Goal: Information Seeking & Learning: Learn about a topic

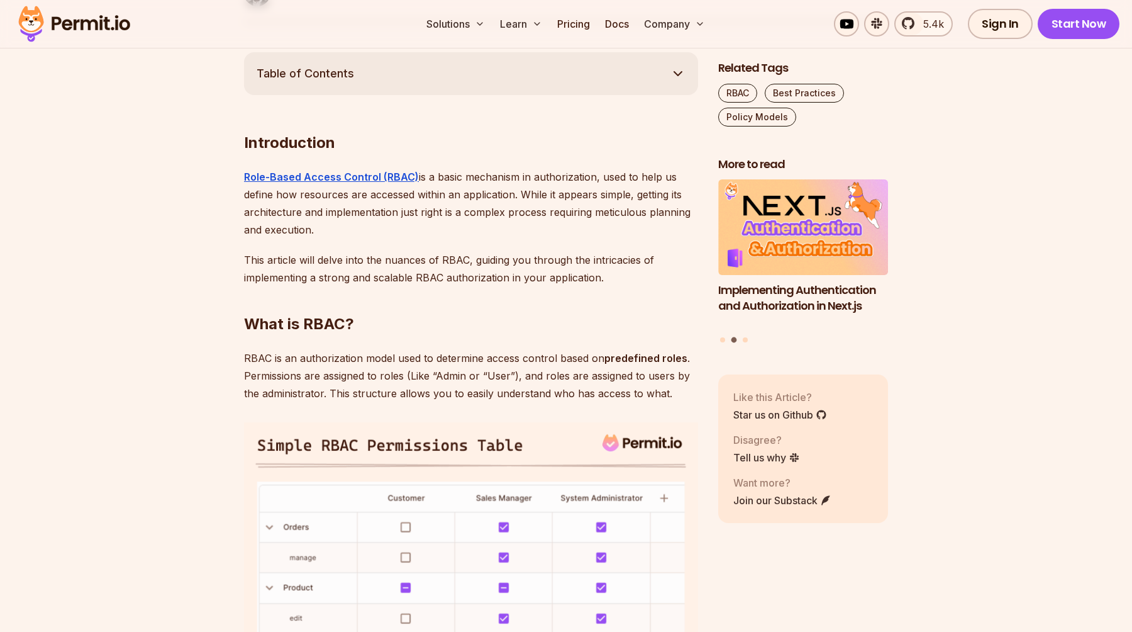
scroll to position [699, 0]
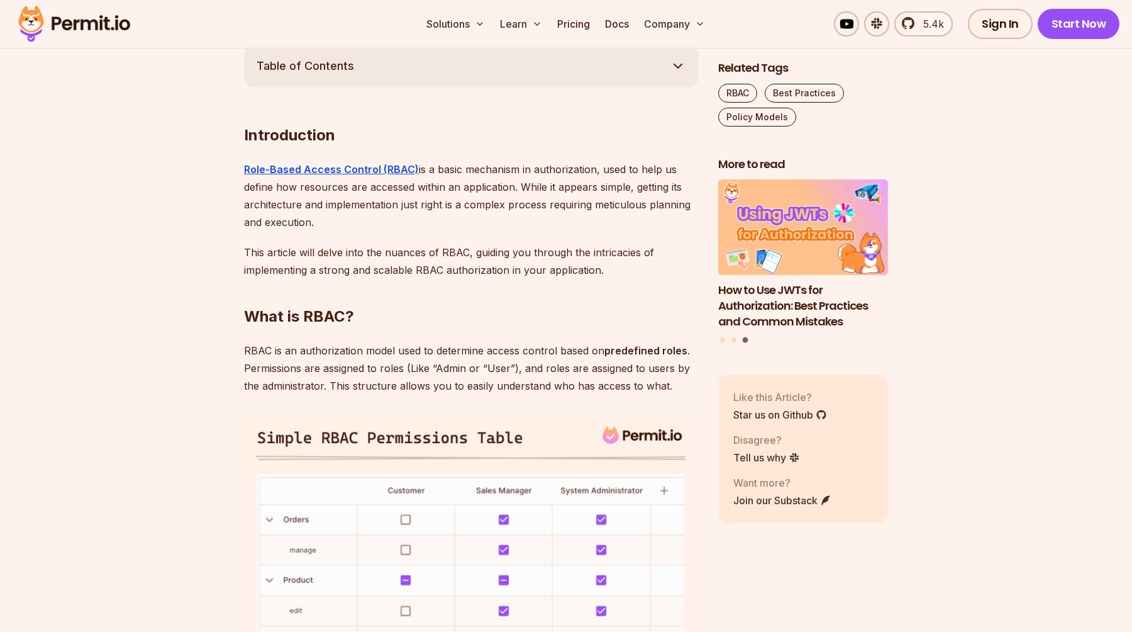
click at [388, 210] on p "Role-Based Access Control (RBAC) is a basic mechanism in authorization, used to…" at bounding box center [471, 195] width 454 height 70
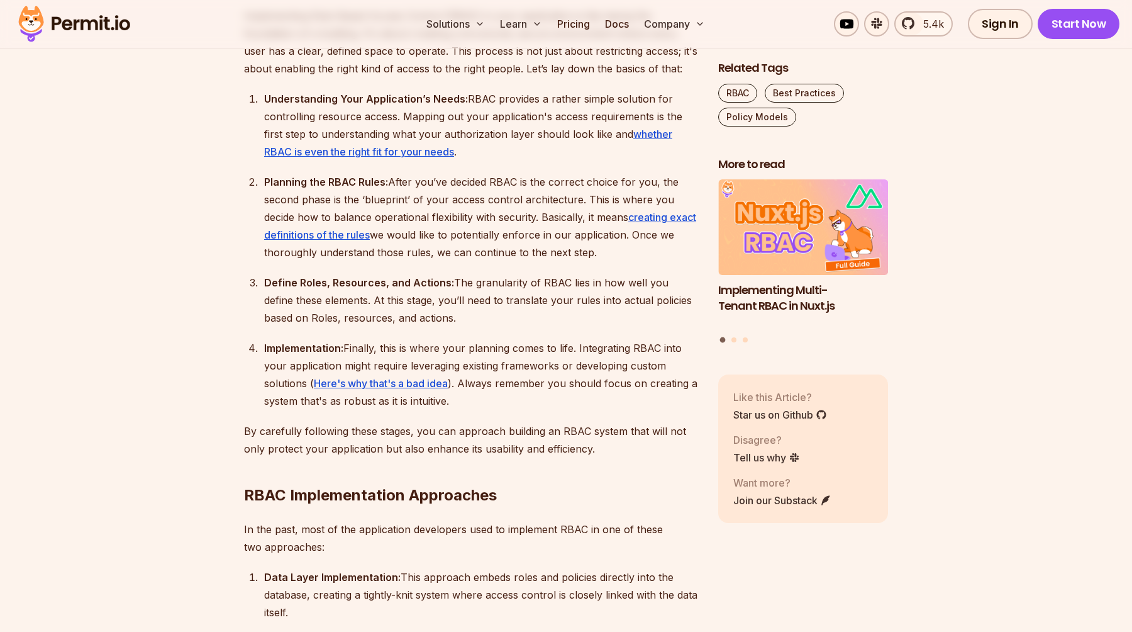
scroll to position [1543, 0]
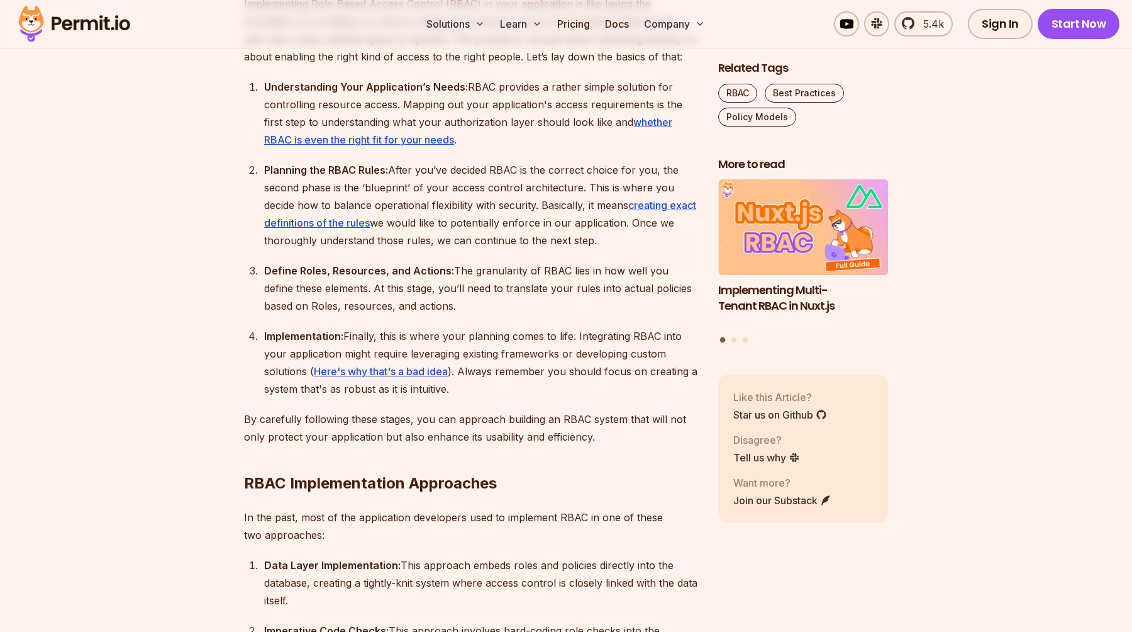
click at [528, 182] on div "Planning the RBAC Rules: After you’ve decided RBAC is the correct choice for yo…" at bounding box center [481, 205] width 434 height 88
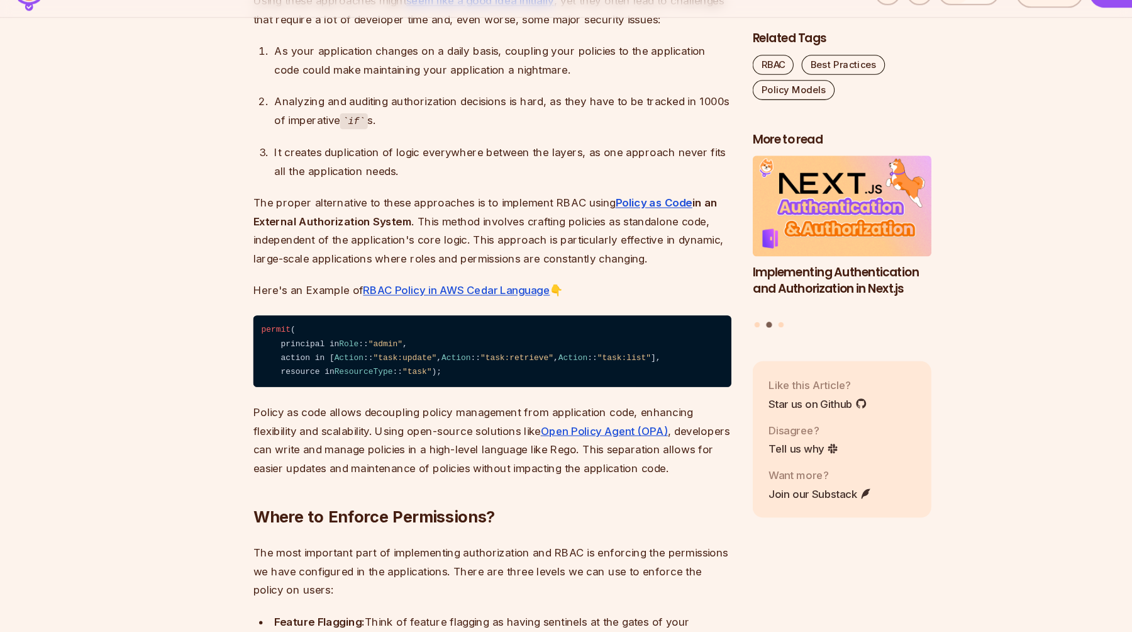
scroll to position [2217, 0]
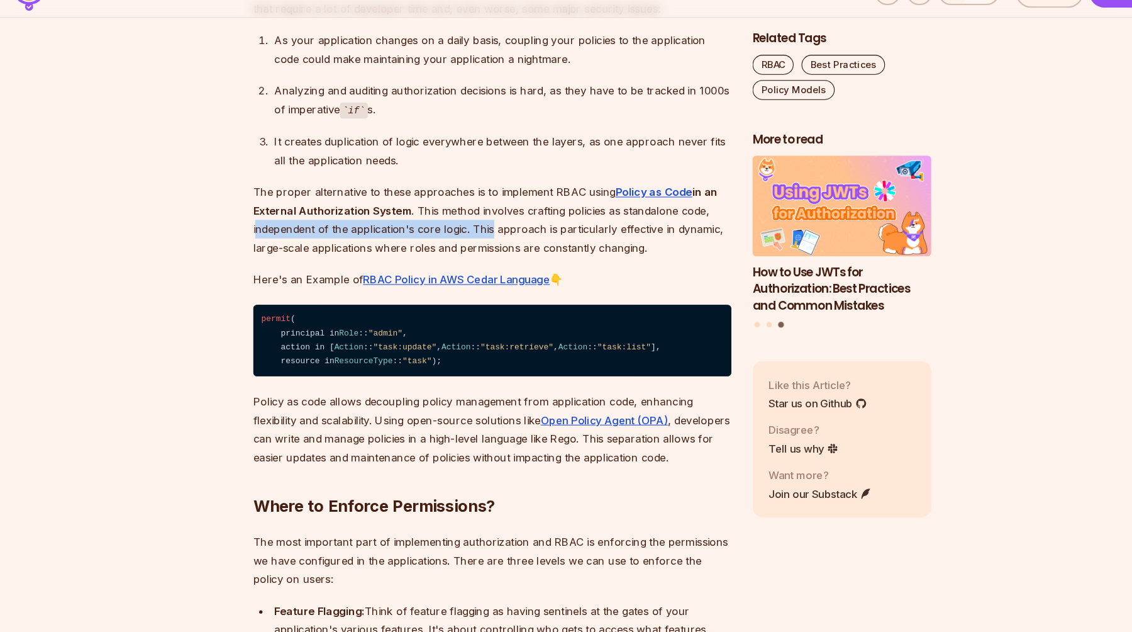
drag, startPoint x: 245, startPoint y: 244, endPoint x: 474, endPoint y: 250, distance: 228.5
click at [474, 250] on p "The proper alternative to these approaches is to implement RBAC using Policy as…" at bounding box center [471, 240] width 454 height 70
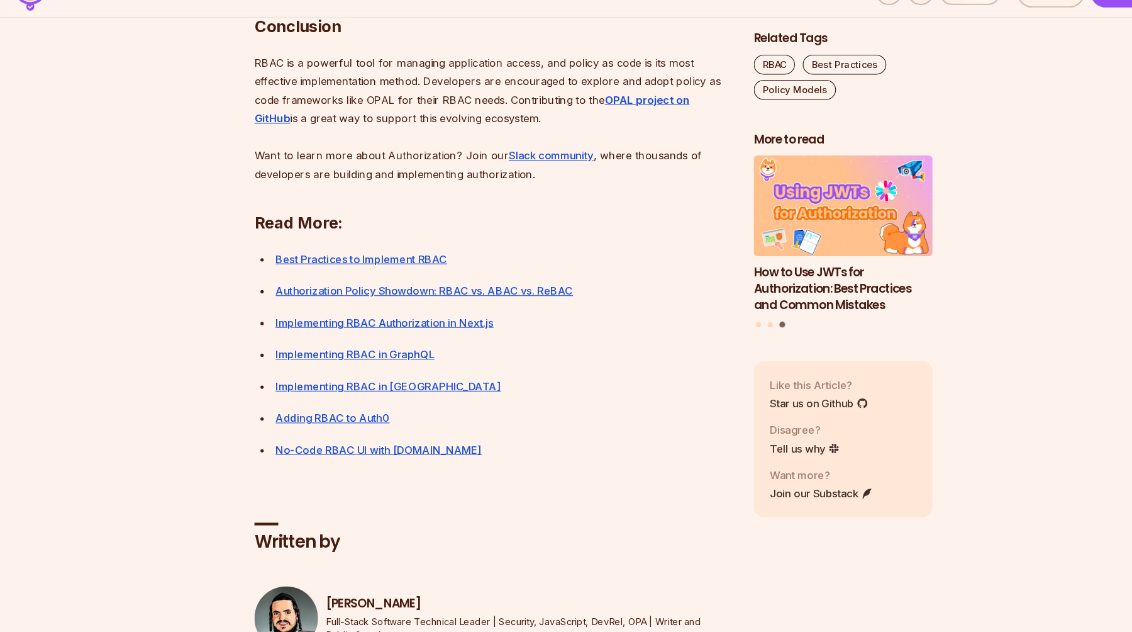
scroll to position [4491, 0]
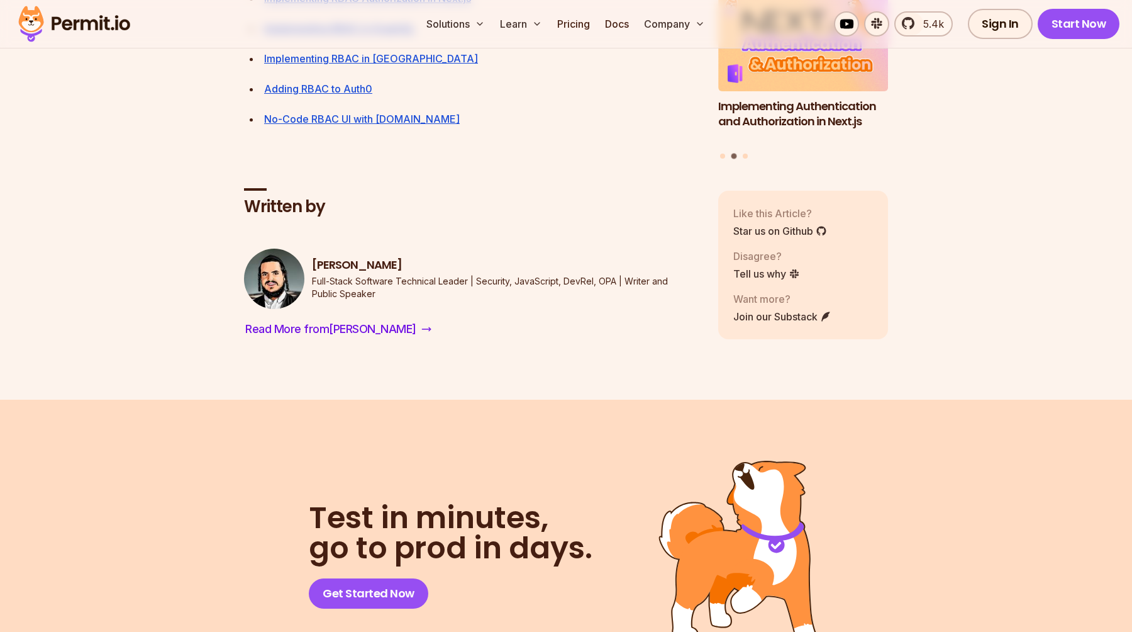
scroll to position [4915, 0]
